Goal: Transaction & Acquisition: Purchase product/service

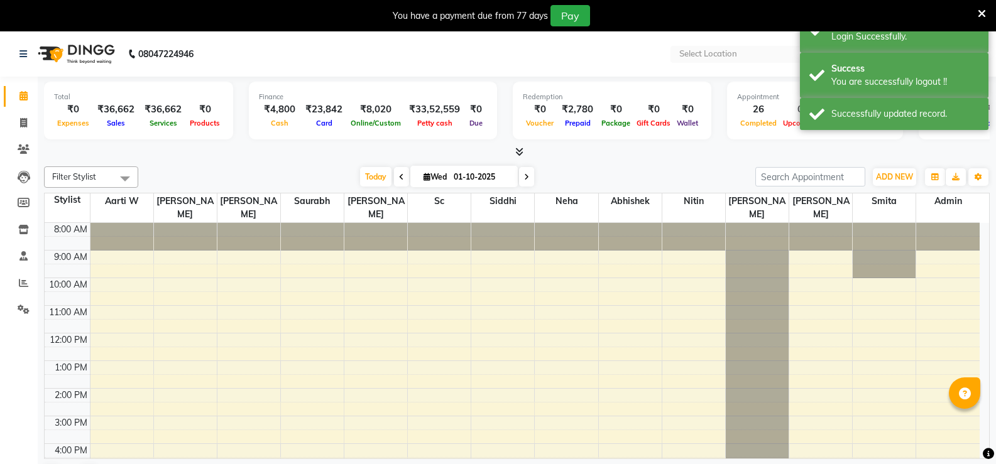
select select "en"
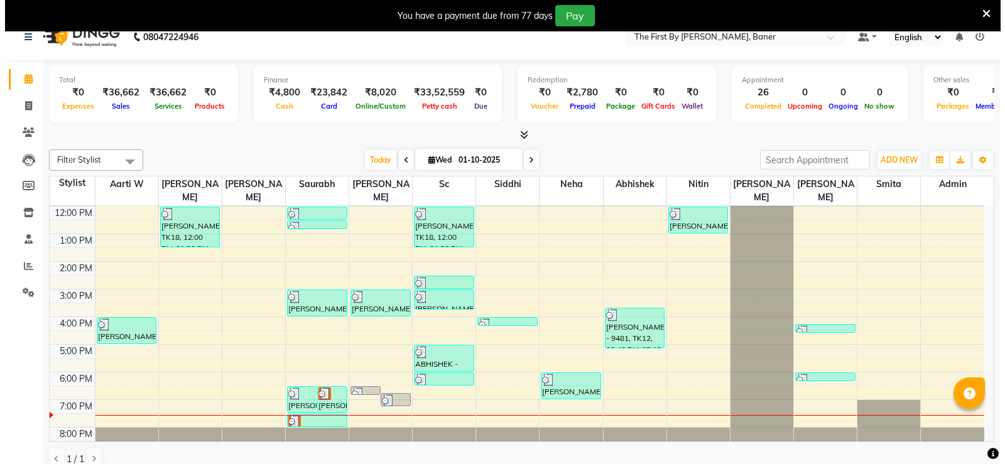
scroll to position [32, 0]
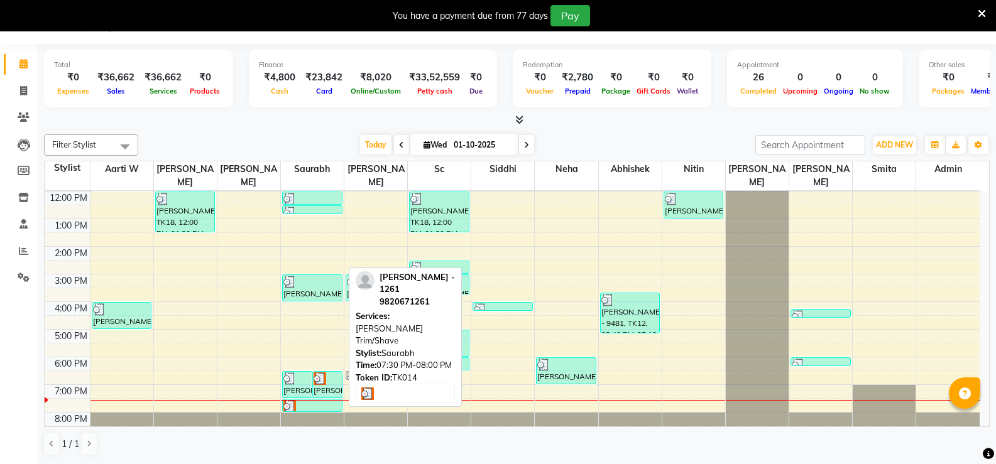
click at [314, 400] on div at bounding box center [312, 406] width 58 height 13
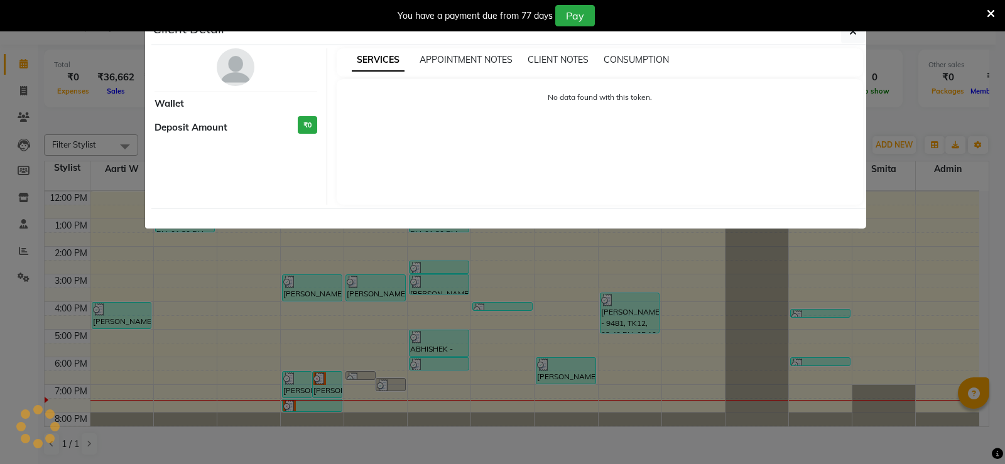
select select "3"
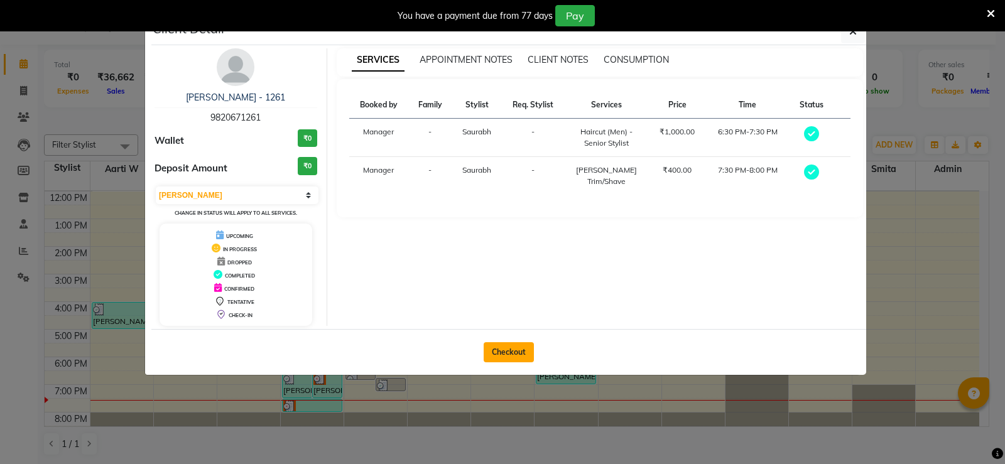
click at [499, 346] on button "Checkout" at bounding box center [509, 352] width 50 height 20
select select "service"
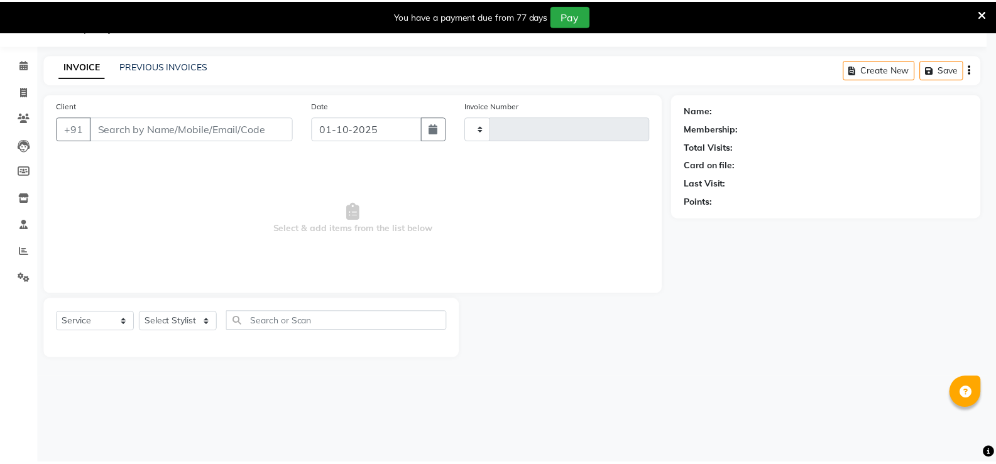
scroll to position [31, 0]
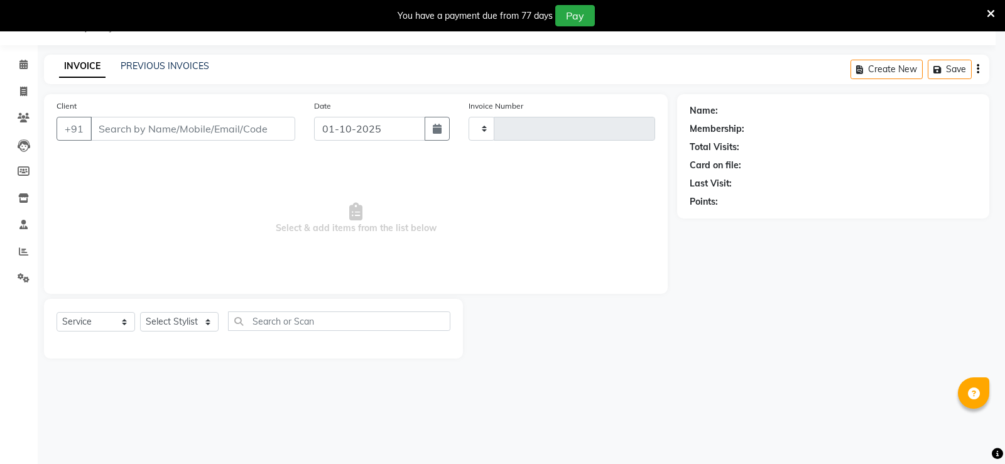
type input "2810"
select select "6411"
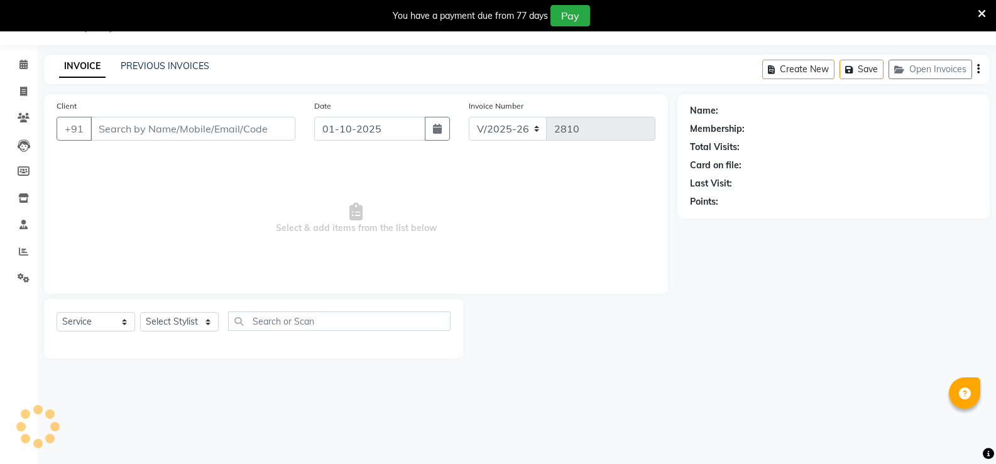
type input "98******61"
select select "49037"
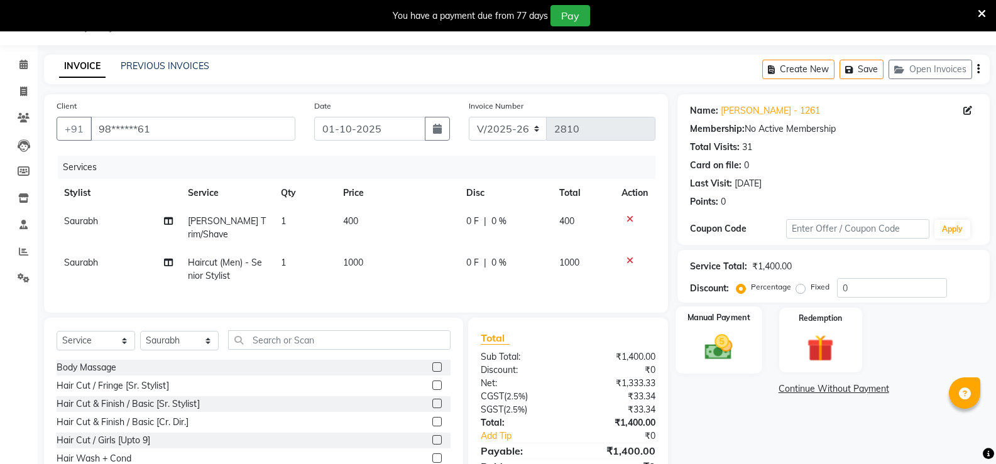
drag, startPoint x: 706, startPoint y: 354, endPoint x: 744, endPoint y: 359, distance: 38.0
click at [706, 354] on img at bounding box center [718, 347] width 45 height 32
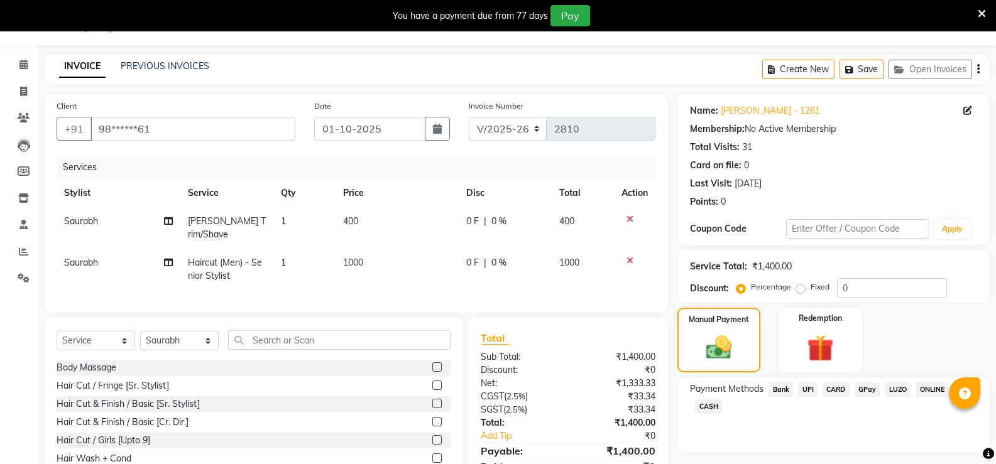
click at [833, 386] on span "CARD" at bounding box center [836, 390] width 27 height 14
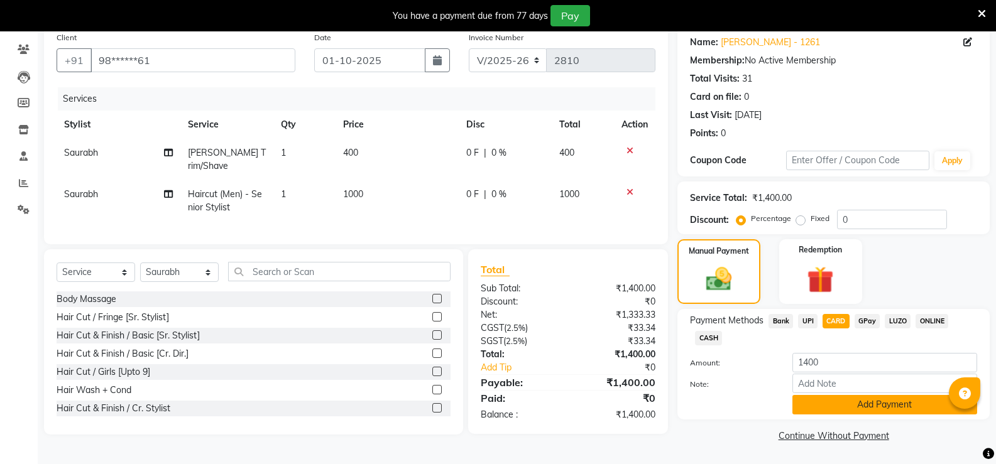
click at [845, 407] on button "Add Payment" at bounding box center [884, 404] width 185 height 19
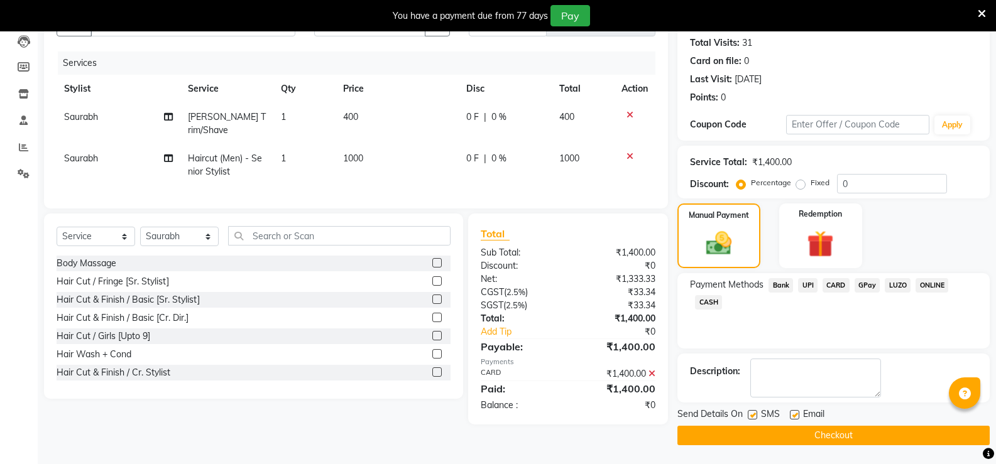
click at [817, 433] on button "Checkout" at bounding box center [833, 435] width 312 height 19
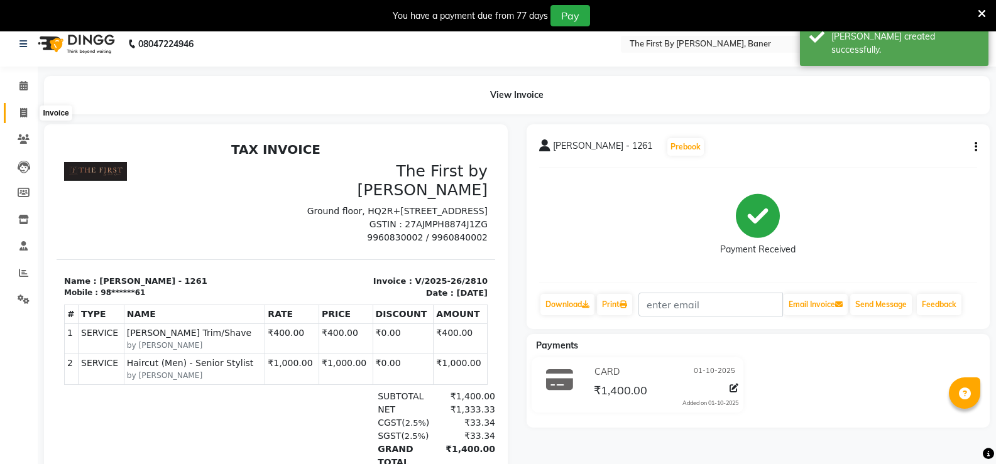
click at [26, 117] on span at bounding box center [24, 113] width 22 height 14
select select "6411"
select select "service"
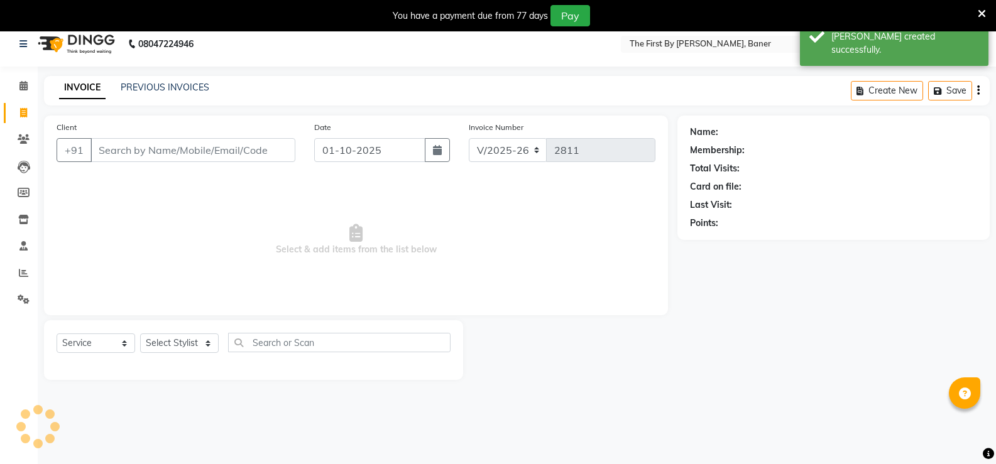
scroll to position [31, 0]
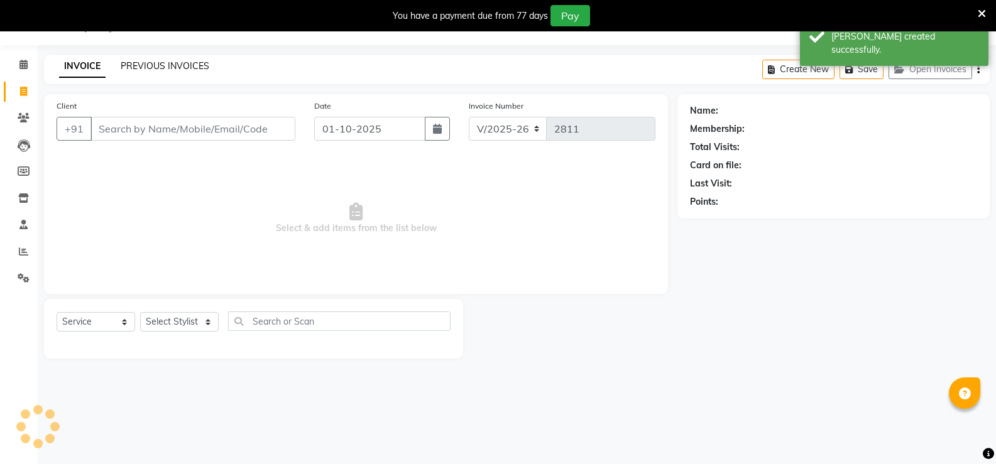
click at [135, 68] on link "PREVIOUS INVOICES" at bounding box center [165, 65] width 89 height 11
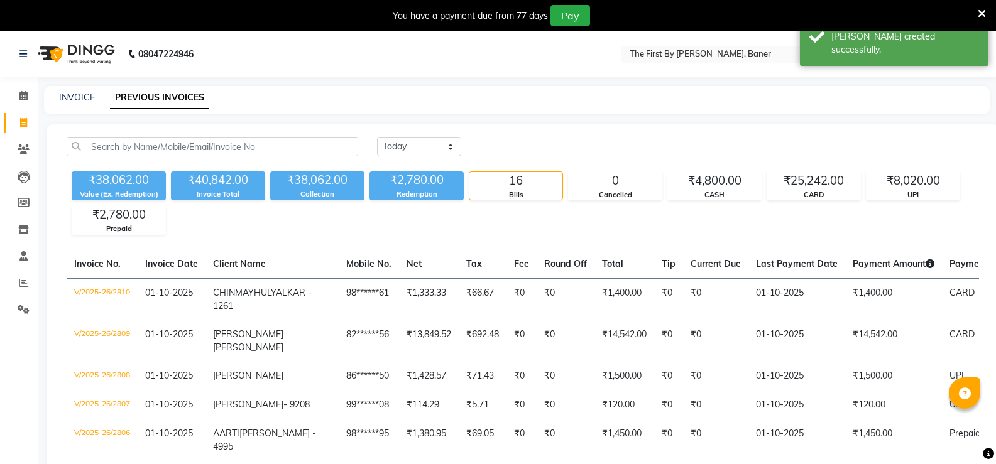
click at [976, 53] on icon at bounding box center [975, 54] width 9 height 9
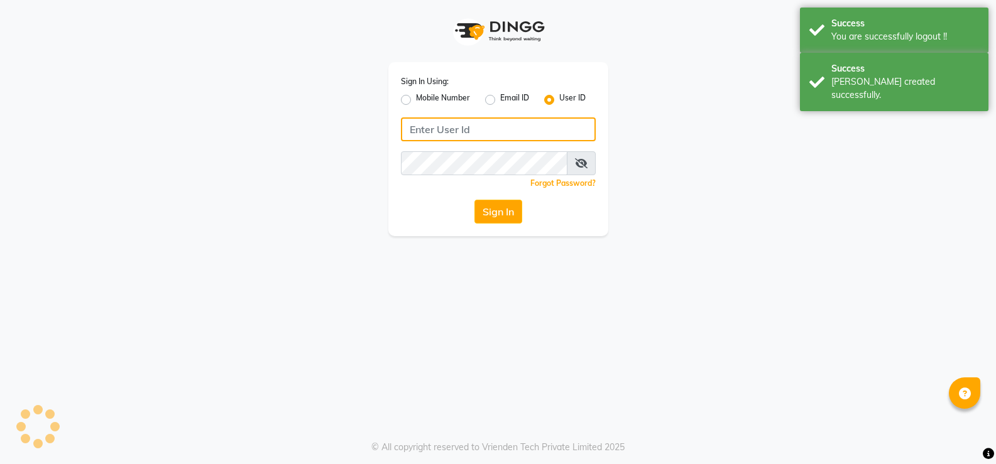
type input "9960830002"
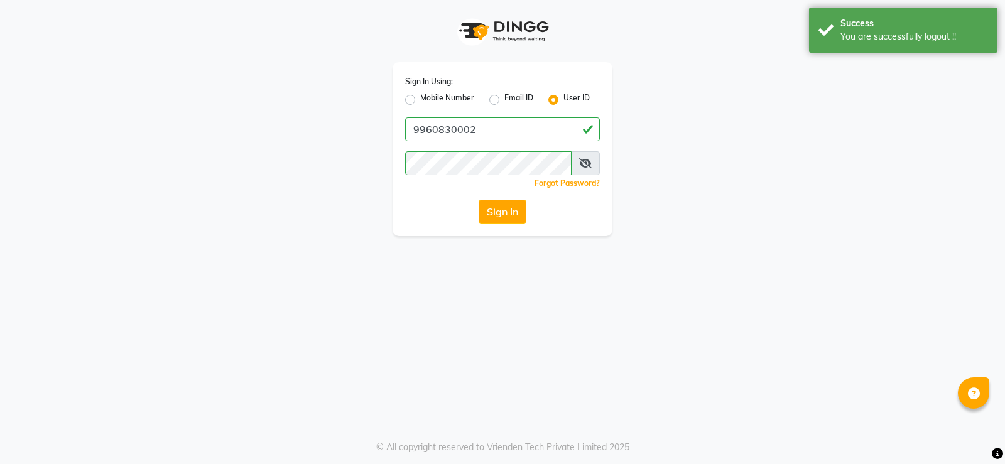
click at [431, 99] on label "Mobile Number" at bounding box center [447, 99] width 54 height 15
click at [429, 99] on input "Mobile Number" at bounding box center [424, 96] width 8 height 8
radio input "true"
radio input "false"
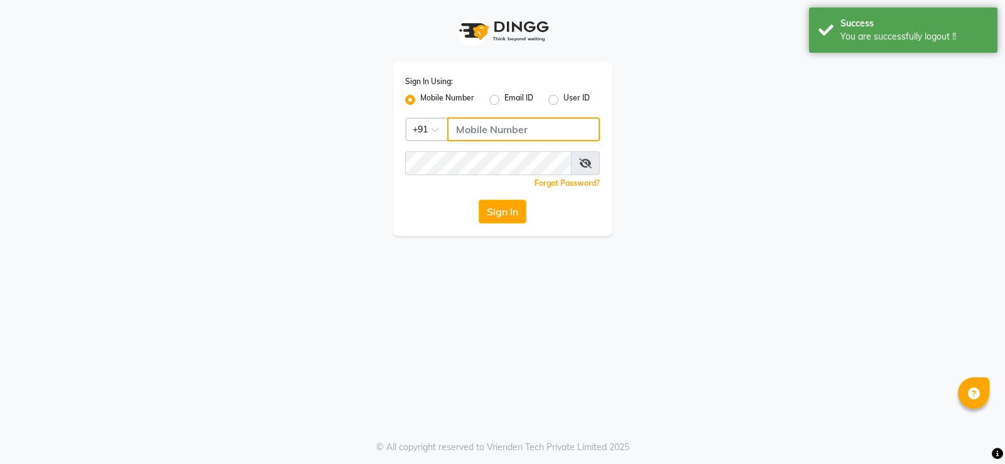
click at [474, 133] on input "Username" at bounding box center [523, 130] width 153 height 24
type input "9960830002"
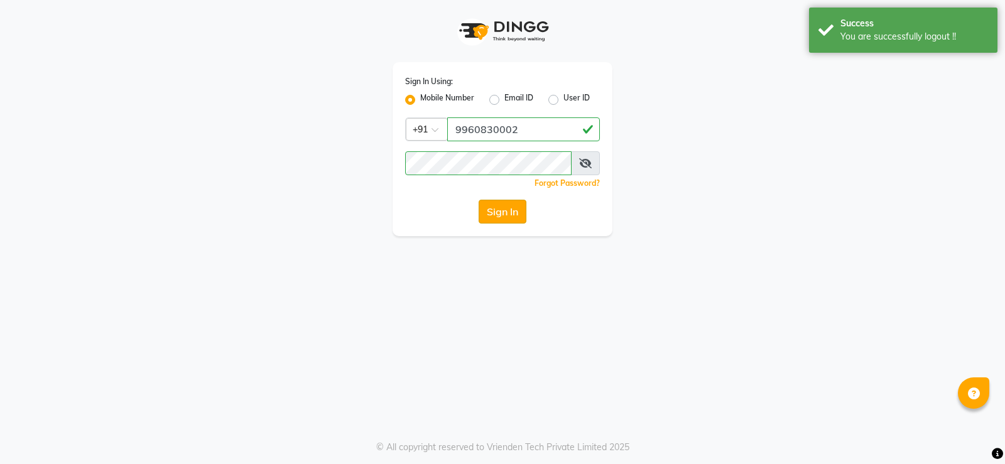
click at [500, 216] on button "Sign In" at bounding box center [503, 212] width 48 height 24
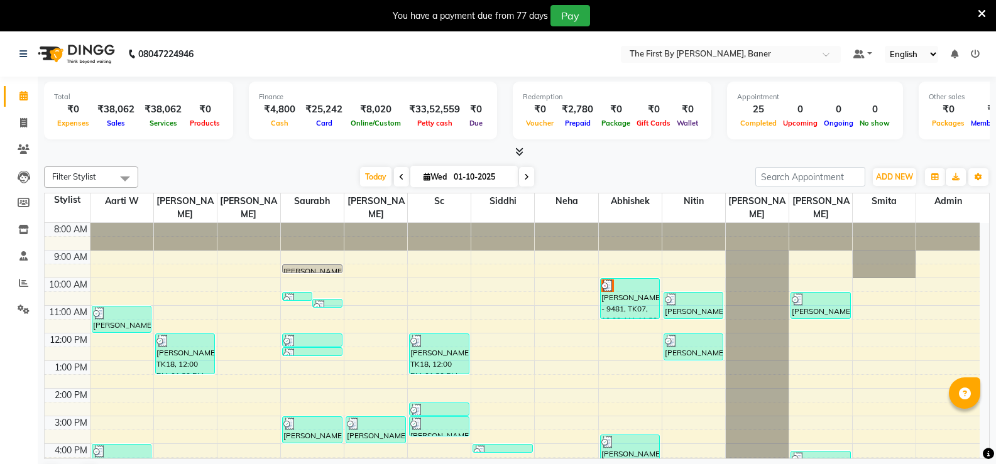
click at [976, 53] on icon at bounding box center [975, 54] width 9 height 9
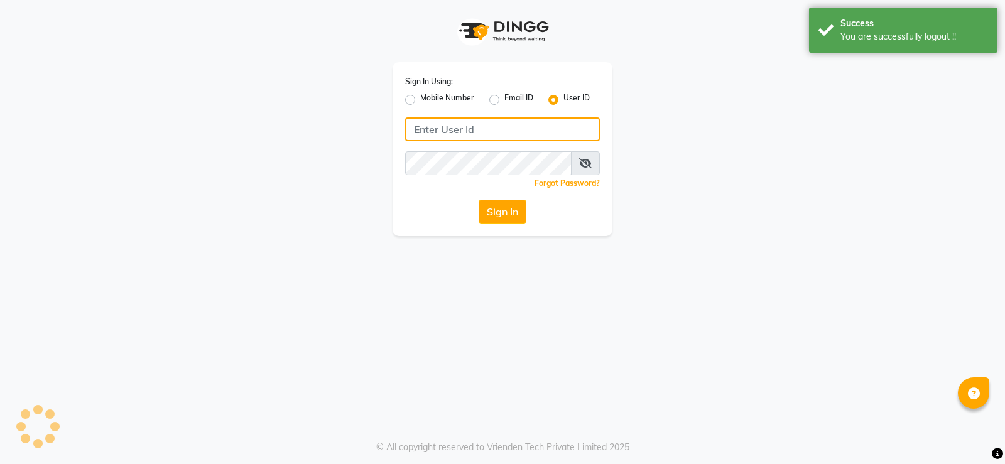
type input "9960830002"
